Goal: Information Seeking & Learning: Learn about a topic

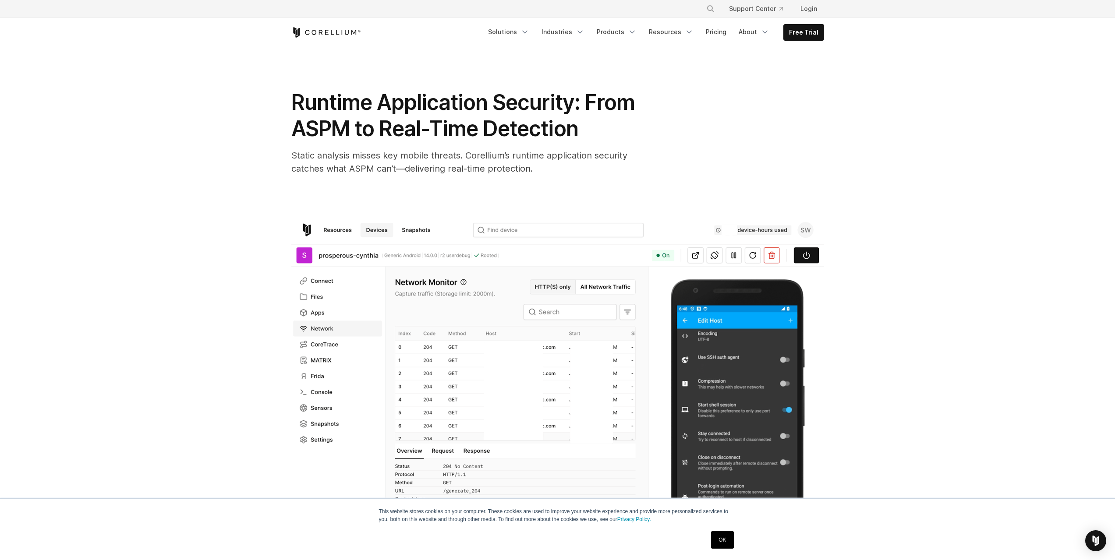
click at [305, 37] on icon "Corellium Home" at bounding box center [326, 32] width 70 height 11
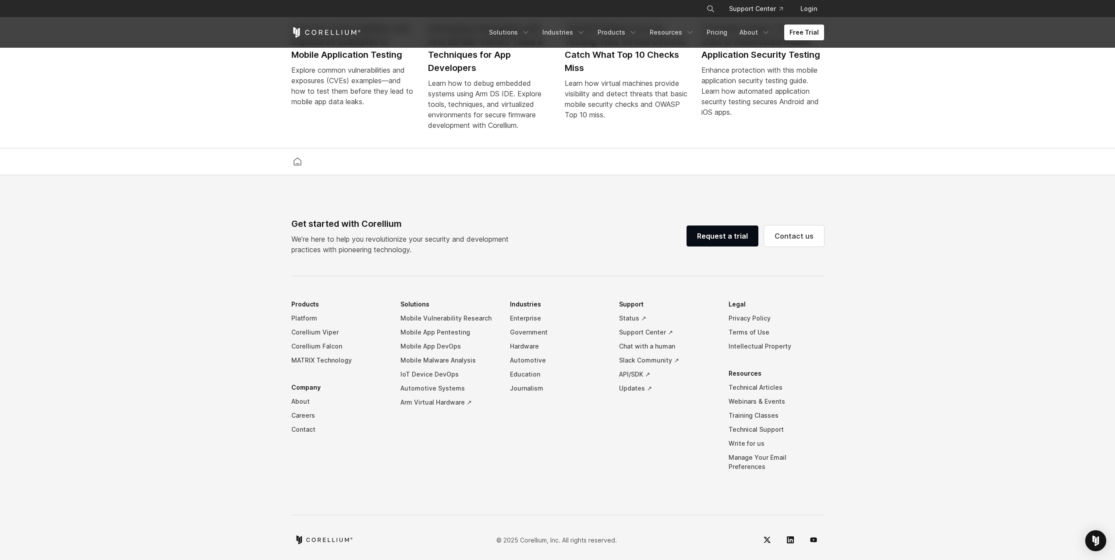
scroll to position [2037, 0]
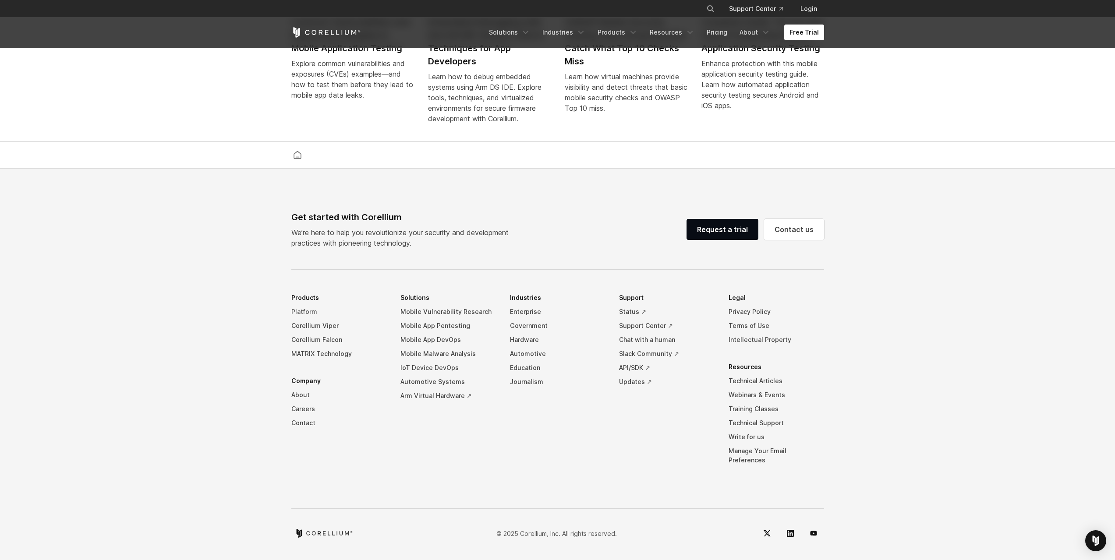
click at [307, 319] on link "Platform" at bounding box center [339, 312] width 96 height 14
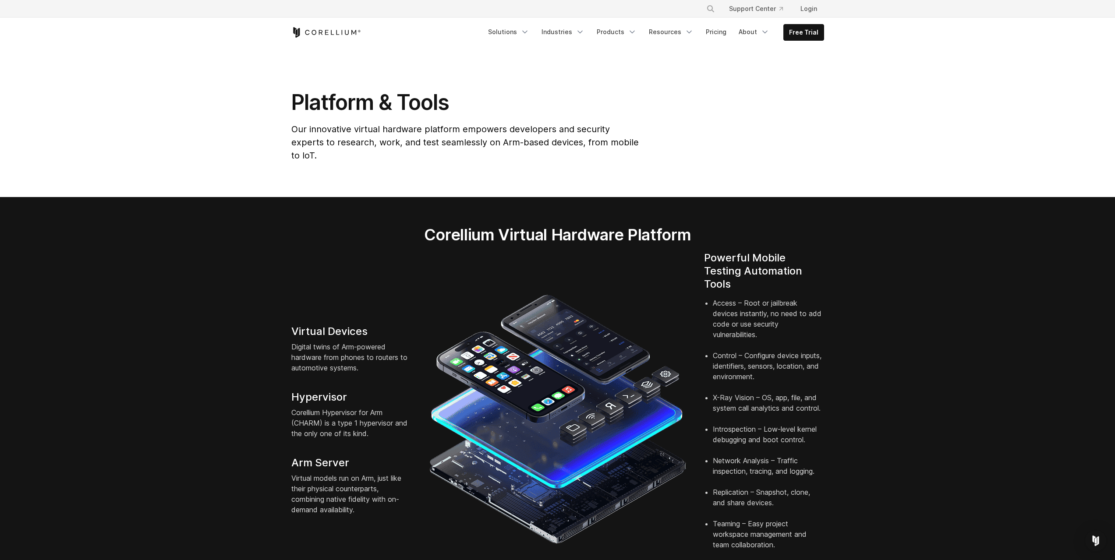
click at [336, 33] on icon "Corellium Home" at bounding box center [337, 32] width 3 height 5
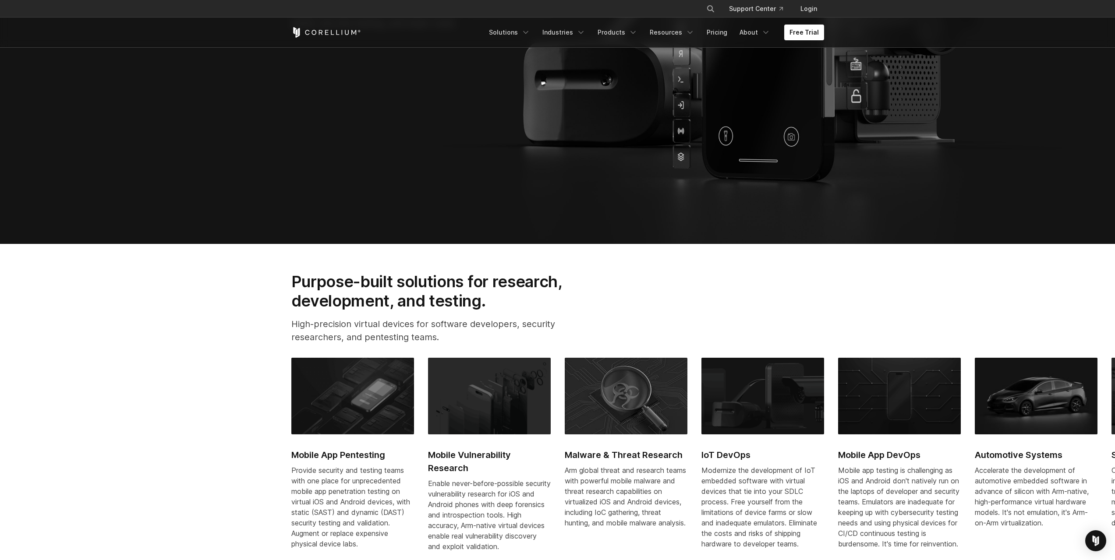
scroll to position [438, 0]
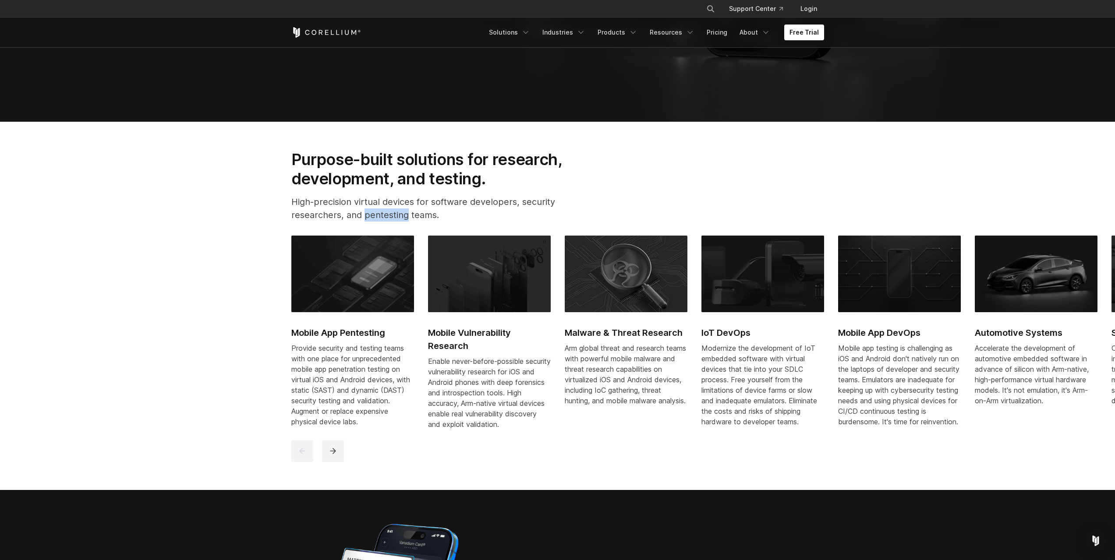
drag, startPoint x: 364, startPoint y: 215, endPoint x: 407, endPoint y: 213, distance: 43.4
click at [407, 213] on p "High-precision virtual devices for software developers, security researchers, a…" at bounding box center [440, 208] width 299 height 26
